Goal: Information Seeking & Learning: Learn about a topic

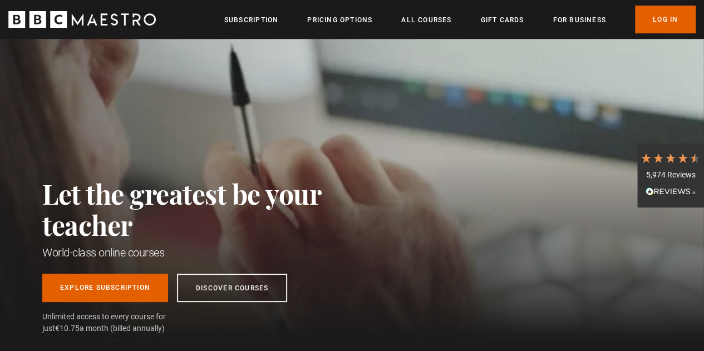
scroll to position [0, 2122]
click at [577, 31] on ul "Subscription Pricing Options All Courses Gift Cards For business Already have a…" at bounding box center [459, 20] width 471 height 28
click at [575, 24] on link "For business" at bounding box center [579, 19] width 53 height 11
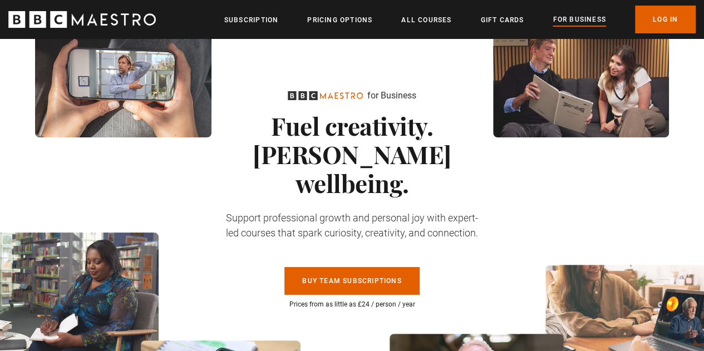
click at [211, 210] on div "Pause for Business Fuel creativity. Foster wellbeing. Support professional grow…" at bounding box center [352, 224] width 704 height 371
click at [50, 17] on icon "BBC Maestro" at bounding box center [81, 19] width 147 height 17
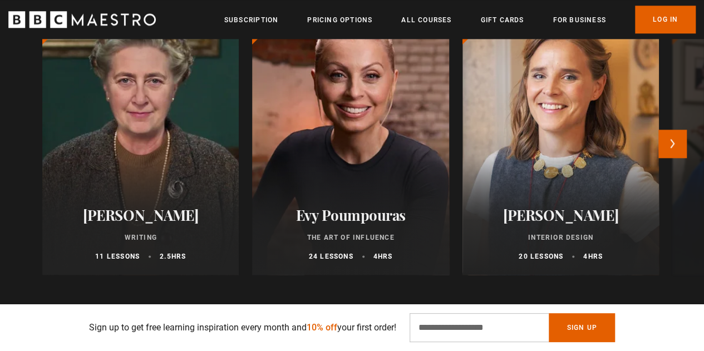
scroll to position [612, 0]
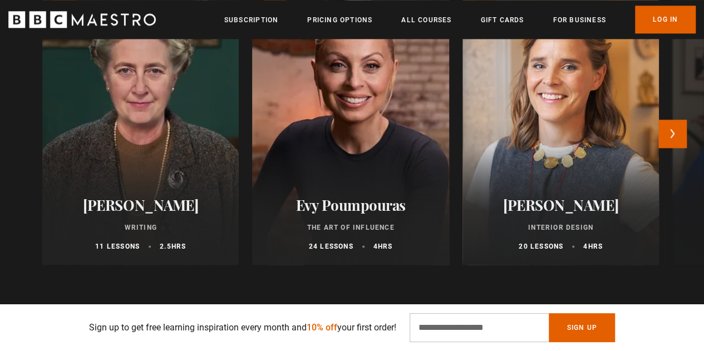
click at [338, 145] on div at bounding box center [351, 131] width 217 height 294
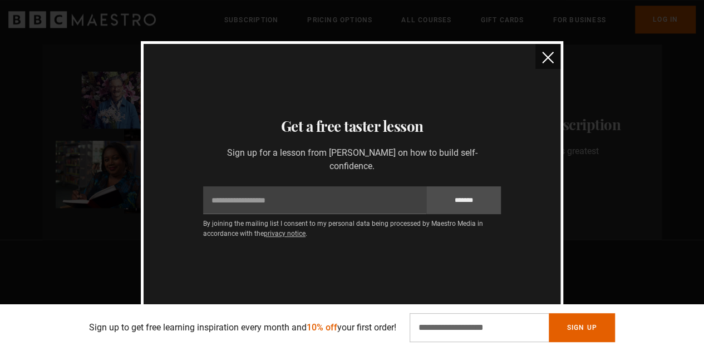
scroll to position [0, 565]
click at [547, 61] on img "close" at bounding box center [548, 58] width 12 height 12
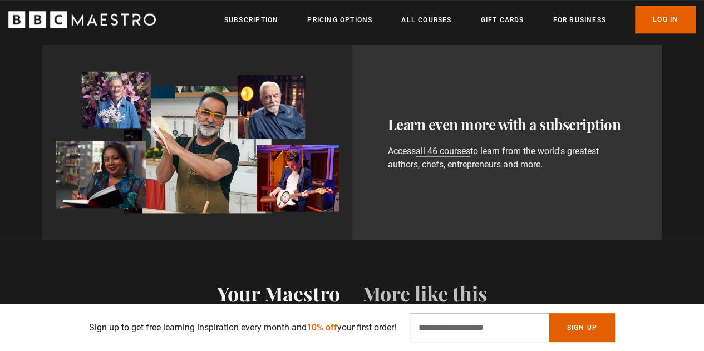
click at [65, 22] on icon "BBC Maestro" at bounding box center [58, 19] width 17 height 17
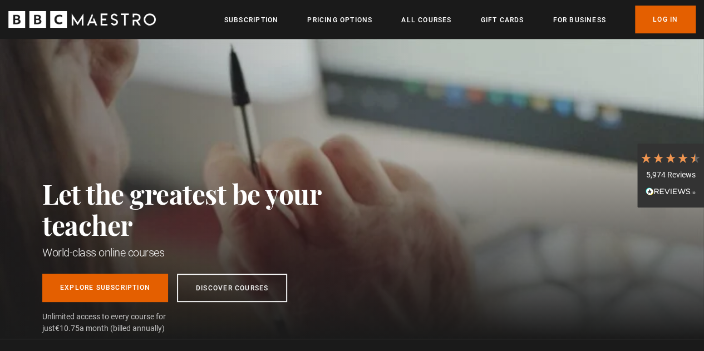
scroll to position [0, 283]
